Goal: Task Accomplishment & Management: Complete application form

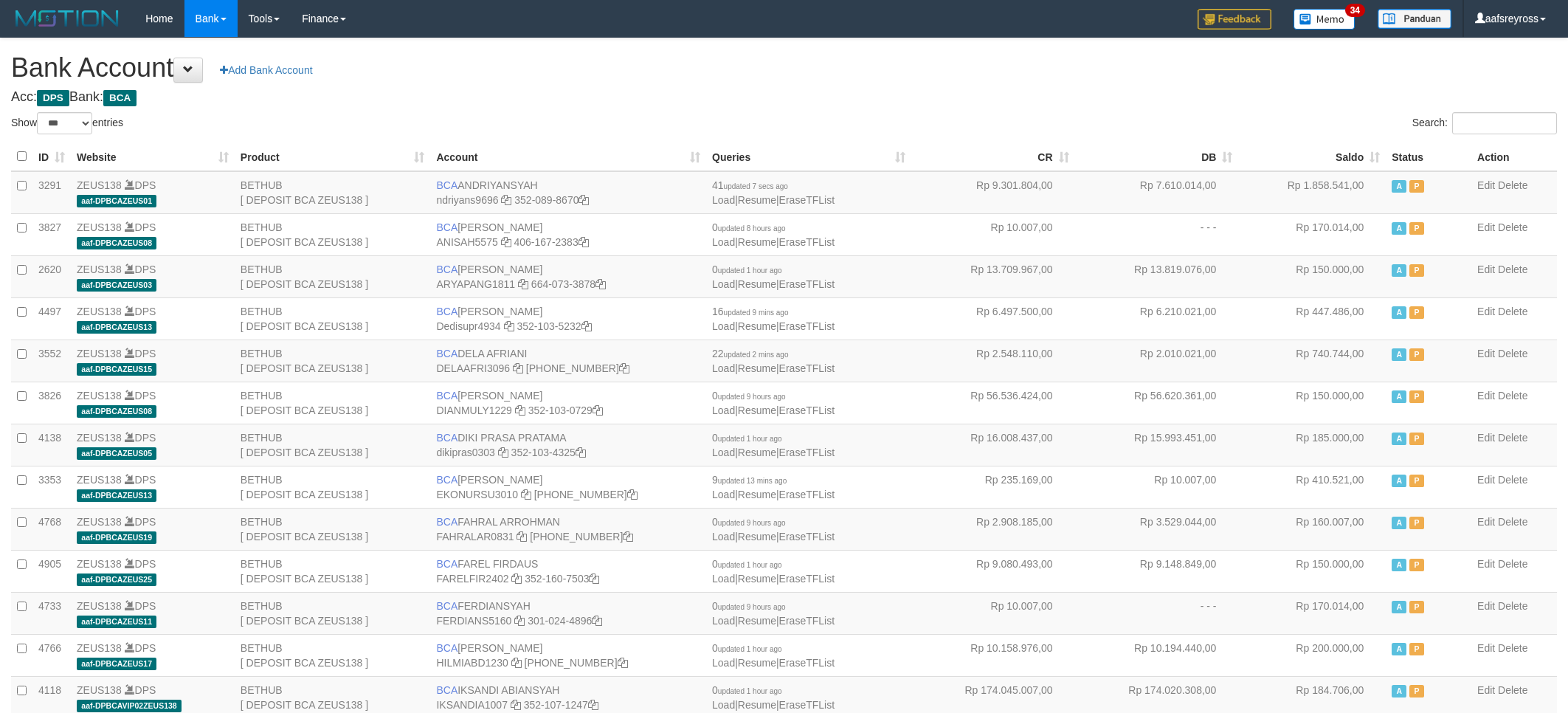
select select "***"
click at [971, 53] on h1 "Bank Account Add Bank Account" at bounding box center [784, 67] width 1546 height 29
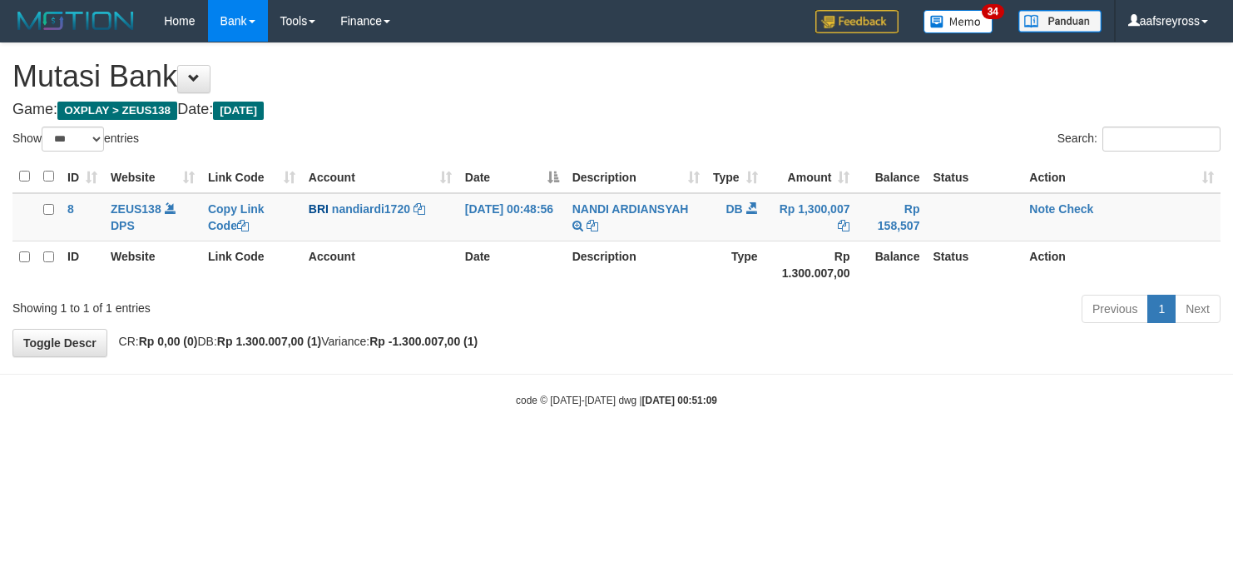
select select "***"
